Goal: Task Accomplishment & Management: Manage account settings

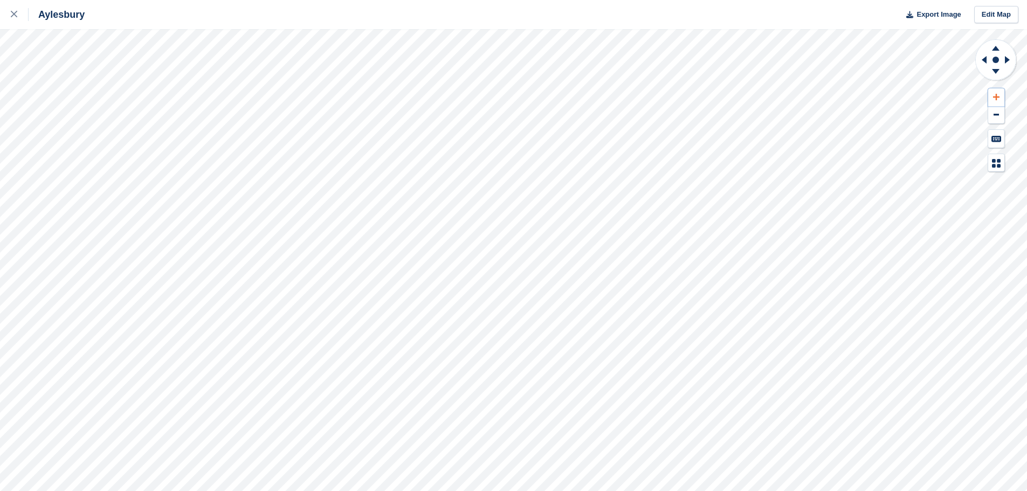
click at [996, 92] on button at bounding box center [997, 97] width 16 height 18
click at [996, 47] on icon at bounding box center [996, 48] width 8 height 5
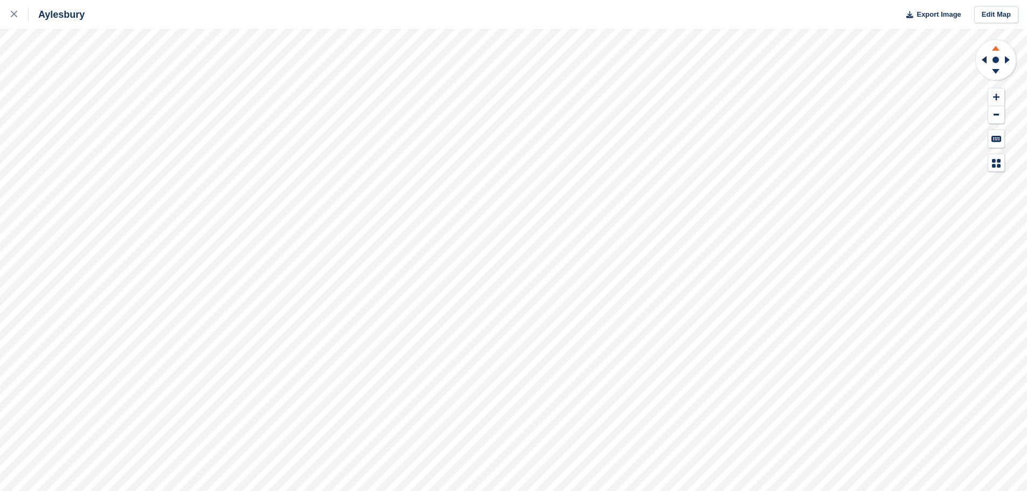
click at [996, 47] on icon at bounding box center [996, 48] width 8 height 5
click at [996, 91] on button at bounding box center [997, 97] width 16 height 18
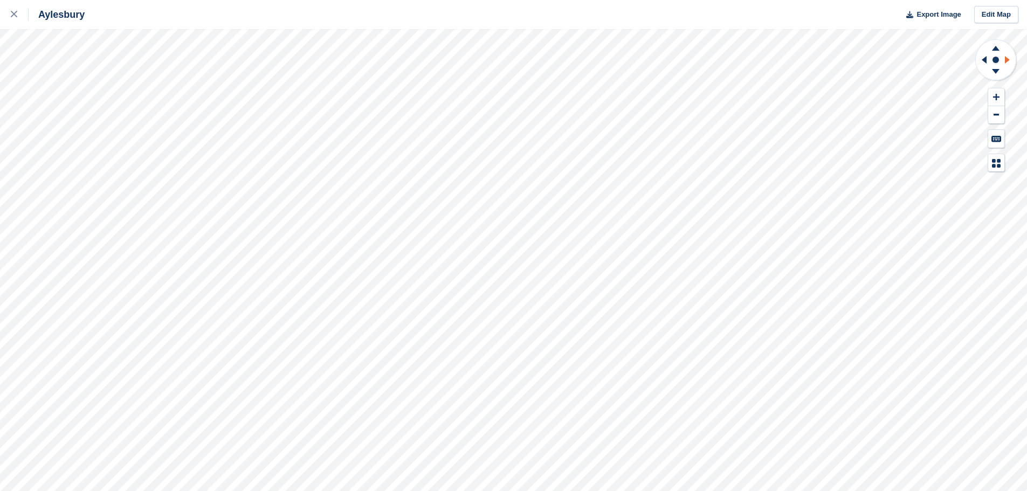
click at [1007, 60] on icon at bounding box center [1007, 60] width 5 height 8
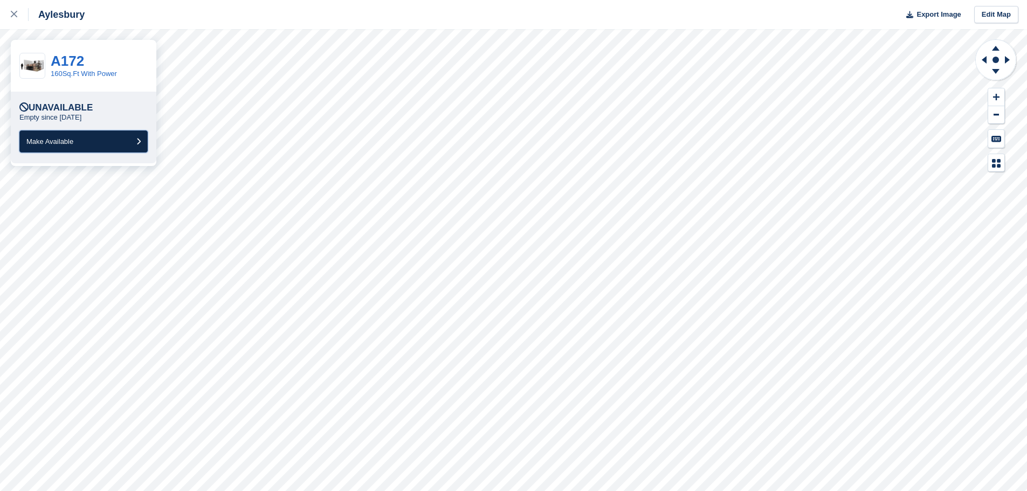
click at [67, 142] on span "Make Available" at bounding box center [49, 142] width 47 height 8
